Goal: Information Seeking & Learning: Learn about a topic

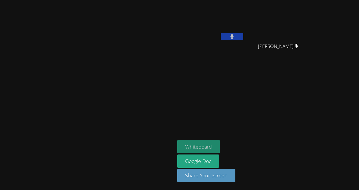
click at [239, 143] on div "Whiteboard Google Doc Share Your Screen" at bounding box center [245, 163] width 137 height 47
click at [220, 143] on button "Whiteboard" at bounding box center [198, 146] width 43 height 13
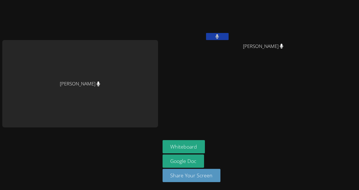
click at [211, 36] on button at bounding box center [217, 36] width 23 height 7
click at [212, 35] on button at bounding box center [217, 36] width 23 height 7
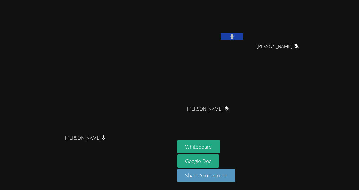
click at [238, 34] on button at bounding box center [232, 36] width 23 height 7
click at [235, 34] on icon at bounding box center [232, 36] width 6 height 5
click at [234, 37] on icon at bounding box center [231, 36] width 3 height 5
click at [235, 38] on icon at bounding box center [232, 36] width 6 height 5
click at [243, 38] on button at bounding box center [232, 36] width 23 height 7
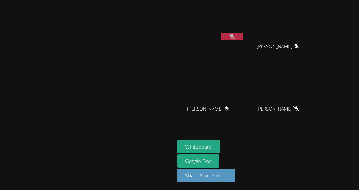
click at [243, 33] on button at bounding box center [232, 36] width 23 height 7
click at [243, 34] on button at bounding box center [232, 36] width 23 height 7
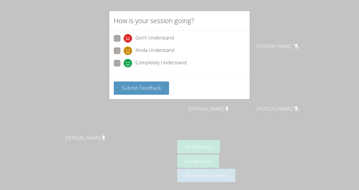
click at [180, 51] on div "Kinda Understand" at bounding box center [179, 52] width 131 height 10
click at [124, 55] on span at bounding box center [124, 55] width 0 height 0
click at [124, 49] on input "Kinda Understand" at bounding box center [126, 49] width 5 height 5
radio input "true"
click at [132, 90] on span "Submit Feedback" at bounding box center [141, 87] width 39 height 7
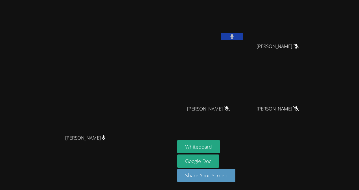
click at [244, 32] on video at bounding box center [210, 21] width 67 height 38
click at [243, 36] on button at bounding box center [232, 36] width 23 height 7
